Goal: Task Accomplishment & Management: Use online tool/utility

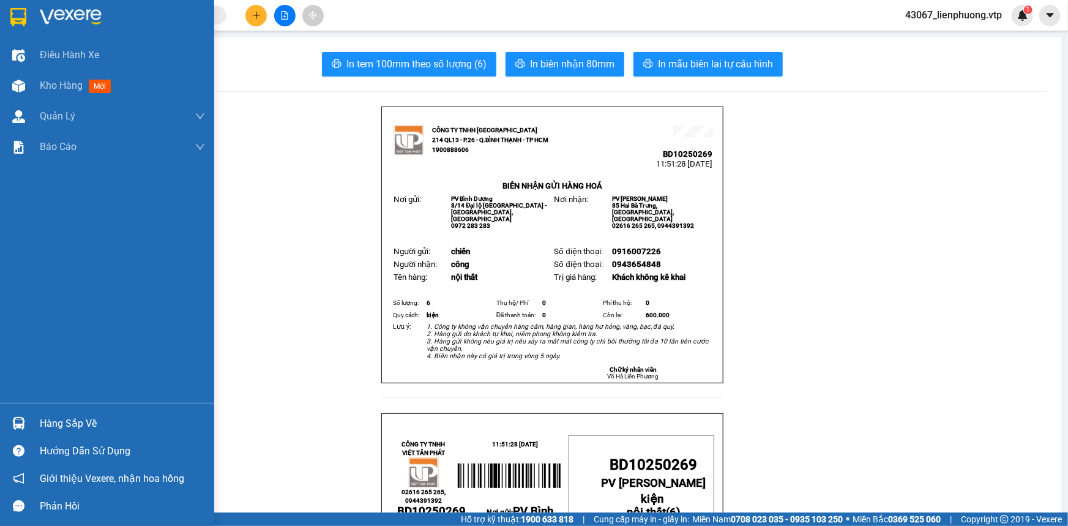
click at [55, 86] on span "Kho hàng" at bounding box center [61, 86] width 43 height 12
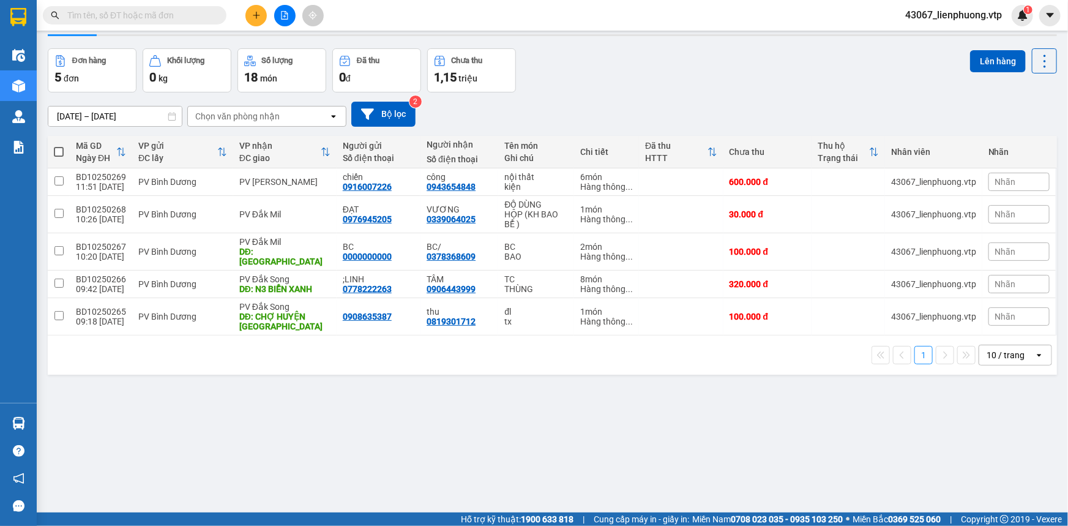
scroll to position [56, 0]
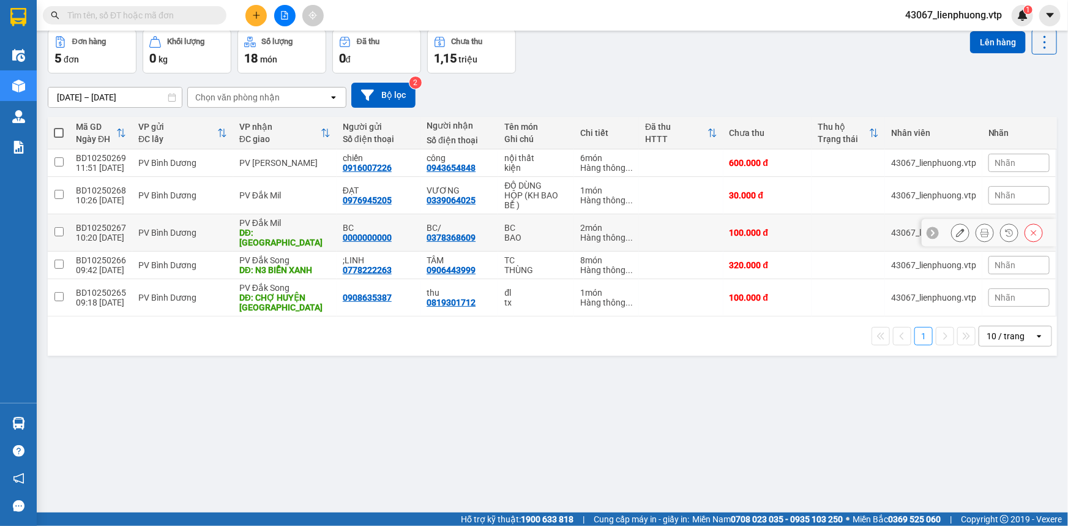
click at [61, 227] on input "checkbox" at bounding box center [58, 231] width 9 height 9
checkbox input "true"
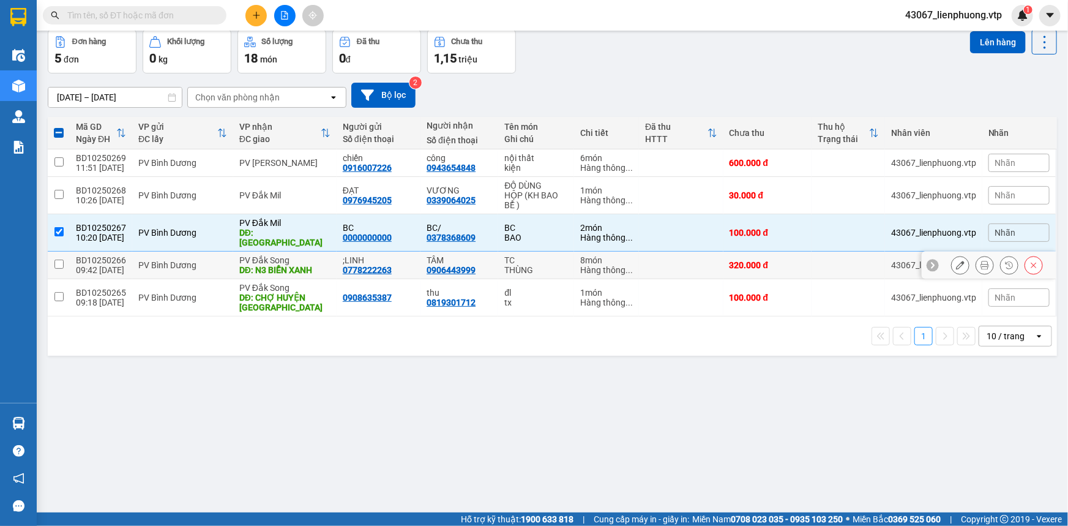
click at [61, 259] on input "checkbox" at bounding box center [58, 263] width 9 height 9
checkbox input "true"
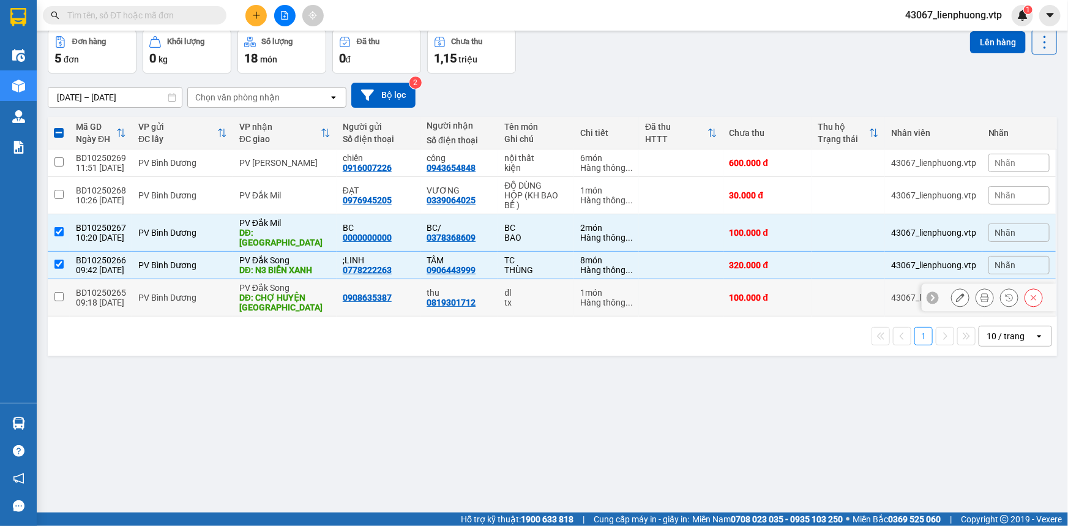
click at [56, 292] on input "checkbox" at bounding box center [58, 296] width 9 height 9
checkbox input "true"
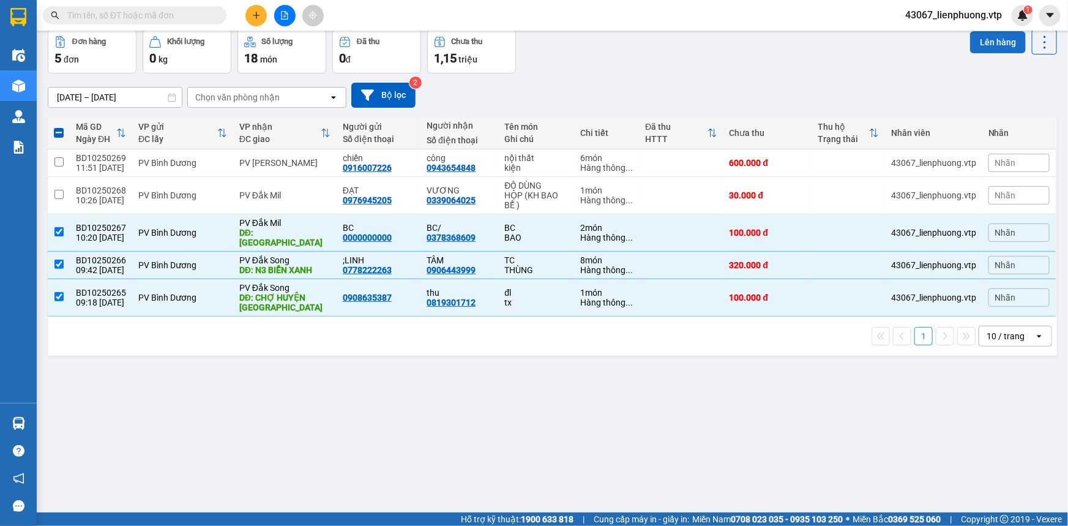
click at [987, 47] on button "Lên hàng" at bounding box center [998, 42] width 56 height 22
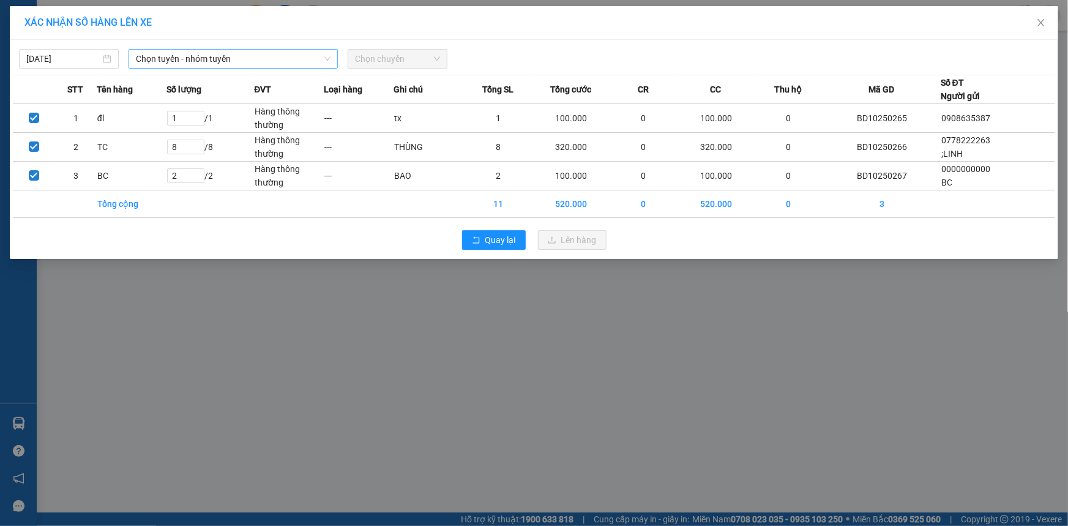
click at [260, 61] on span "Chọn tuyến - nhóm tuyến" at bounding box center [233, 59] width 195 height 18
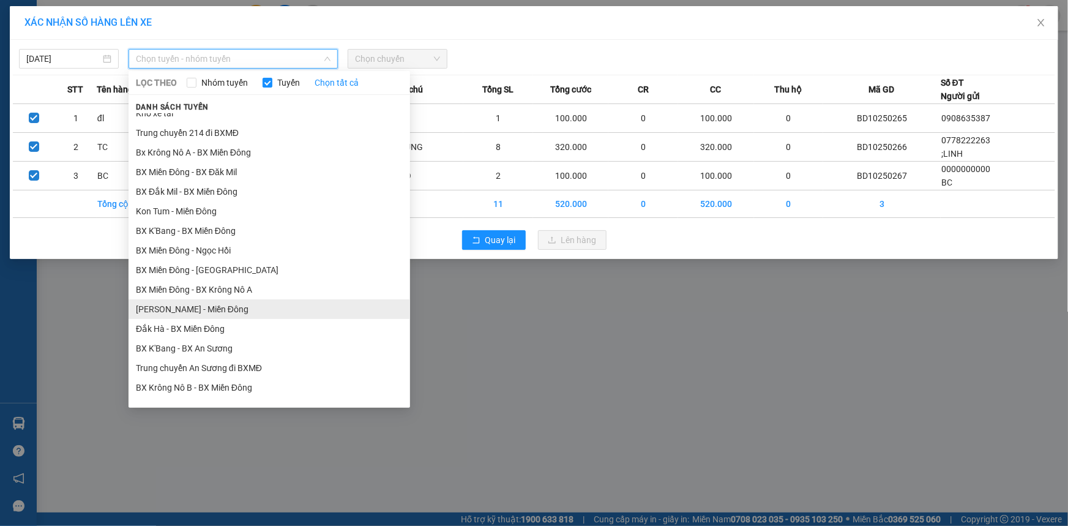
scroll to position [278, 0]
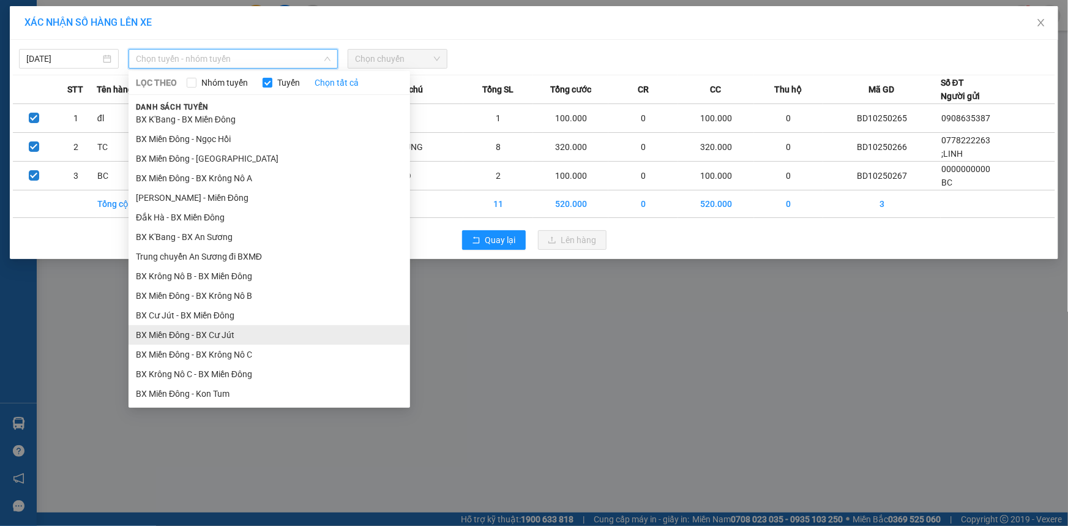
click at [286, 334] on li "BX Miền Đông - BX Cư Jút" at bounding box center [270, 335] width 282 height 20
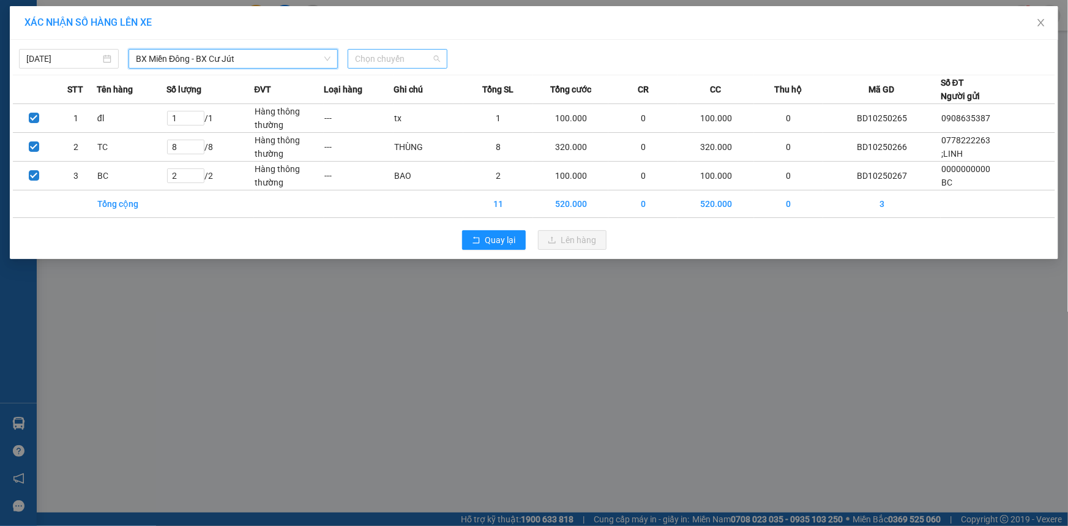
click at [426, 55] on span "Chọn chuyến" at bounding box center [397, 59] width 85 height 18
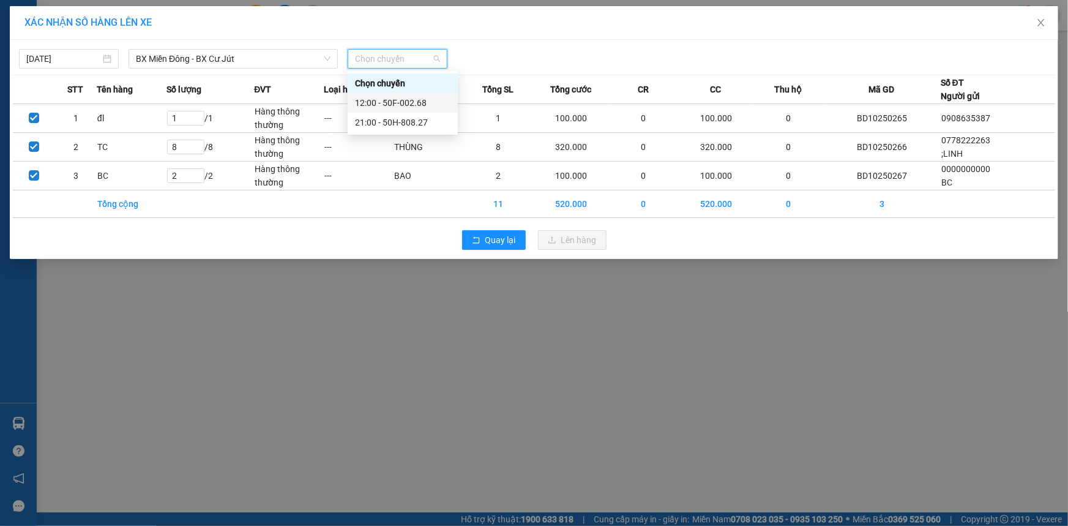
click at [416, 102] on div "12:00 - 50F-002.68" at bounding box center [402, 102] width 95 height 13
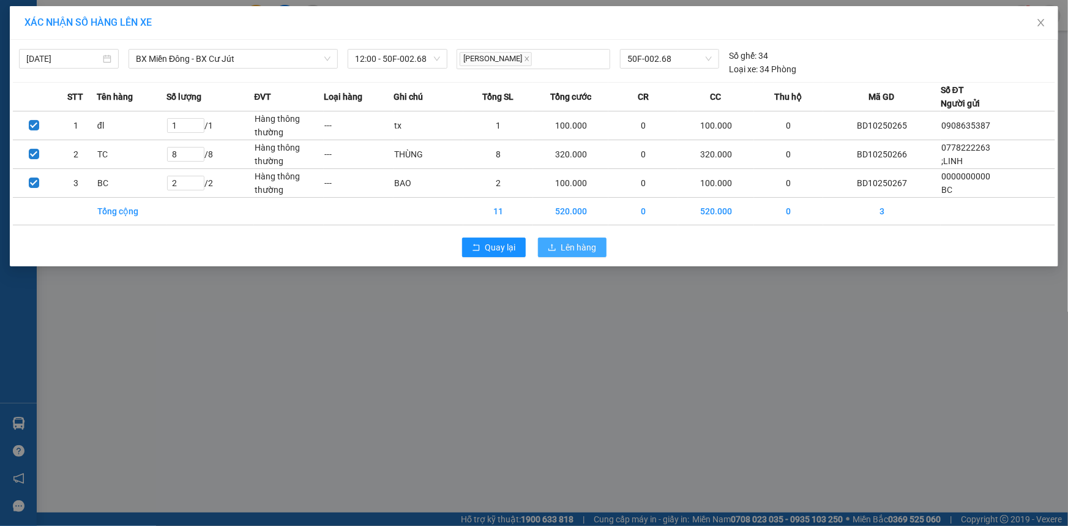
click at [571, 252] on span "Lên hàng" at bounding box center [578, 247] width 35 height 13
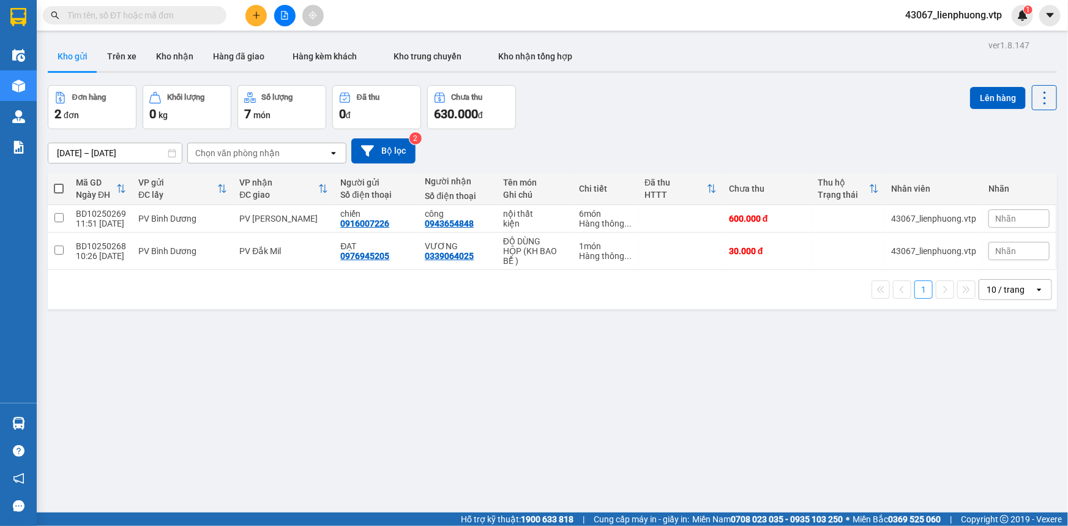
click at [280, 18] on icon "file-add" at bounding box center [284, 15] width 9 height 9
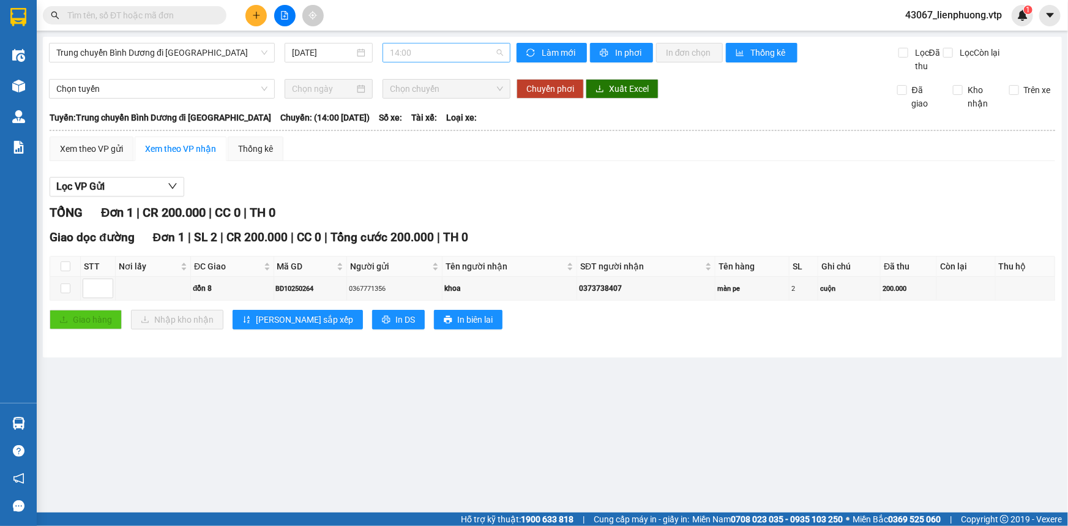
click at [416, 55] on span "14:00" at bounding box center [446, 52] width 113 height 18
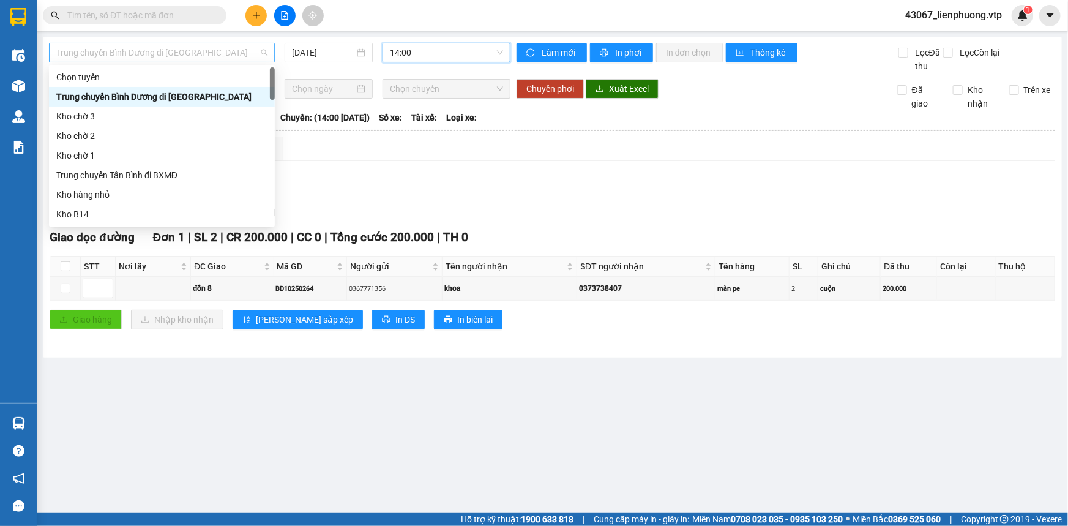
click at [227, 48] on span "Trung chuyển Bình Dương đi [GEOGRAPHIC_DATA]" at bounding box center [161, 52] width 211 height 18
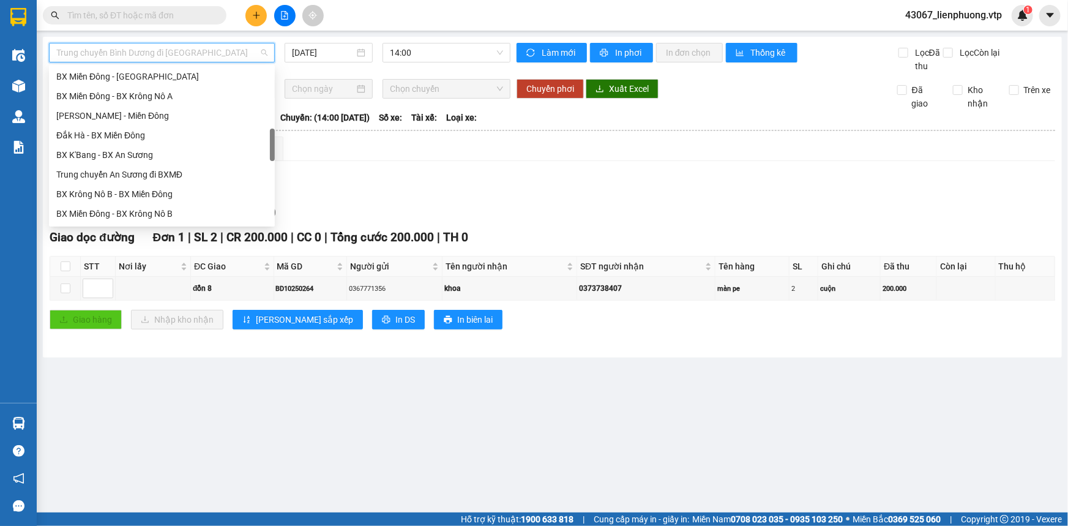
scroll to position [389, 0]
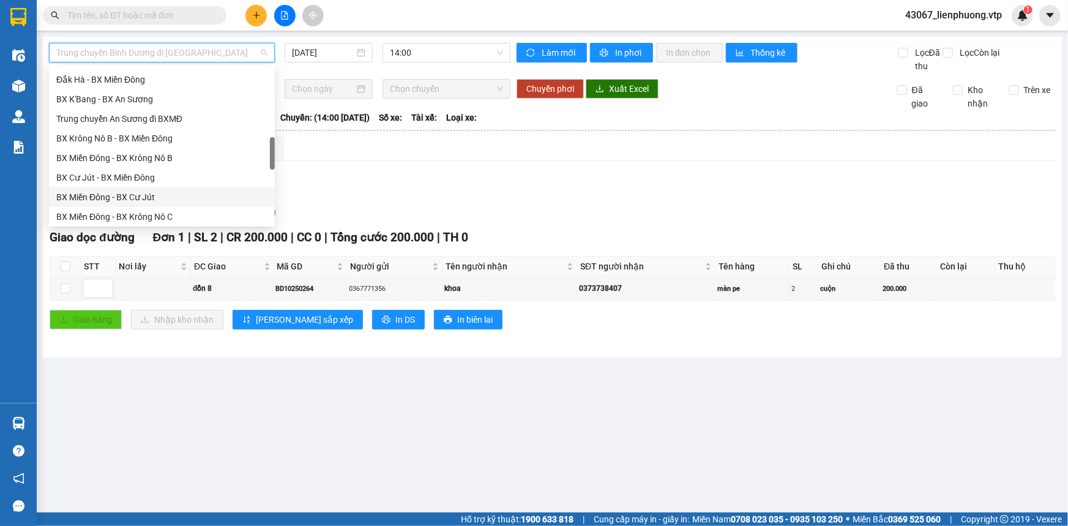
click at [182, 195] on div "BX Miền Đông - BX Cư Jút" at bounding box center [161, 196] width 211 height 13
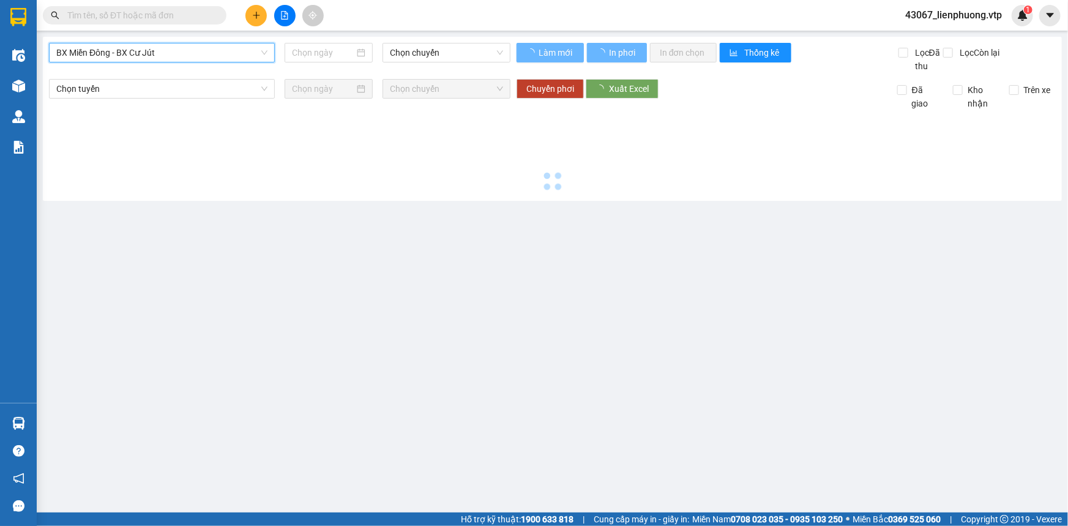
type input "[DATE]"
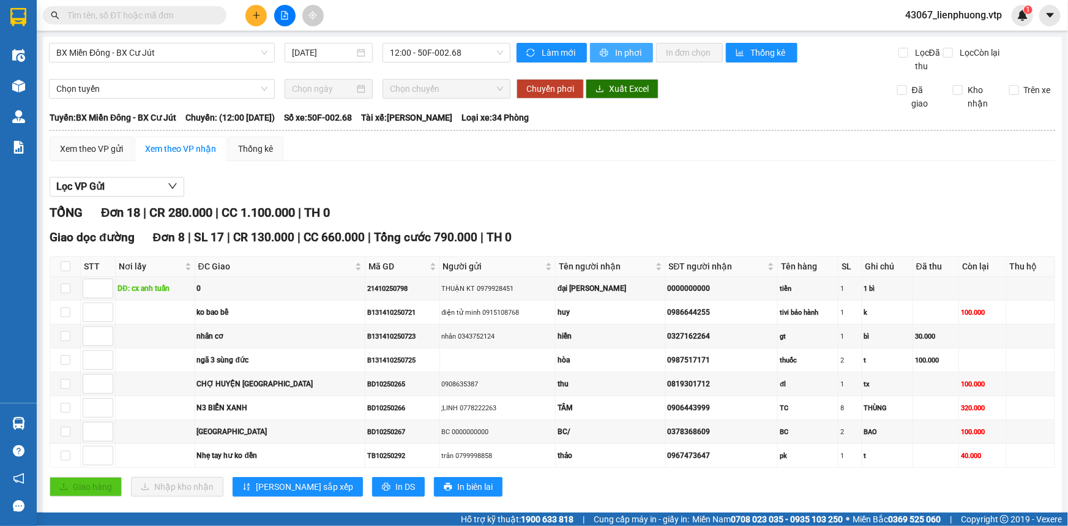
click at [608, 51] on button "In phơi" at bounding box center [621, 53] width 63 height 20
